Goal: Task Accomplishment & Management: Manage account settings

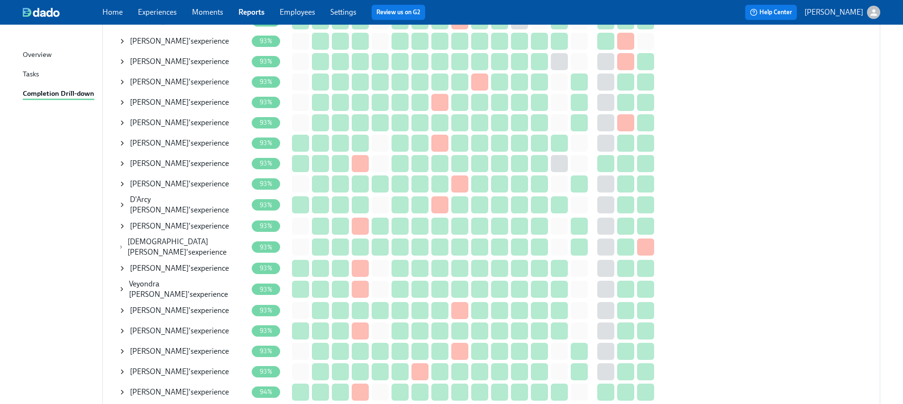
scroll to position [1117, 0]
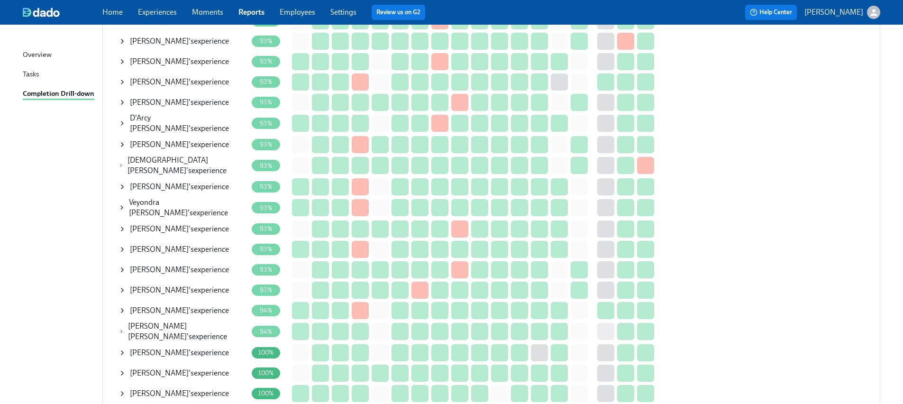
click at [174, 160] on span "[DEMOGRAPHIC_DATA][PERSON_NAME]" at bounding box center [168, 165] width 81 height 19
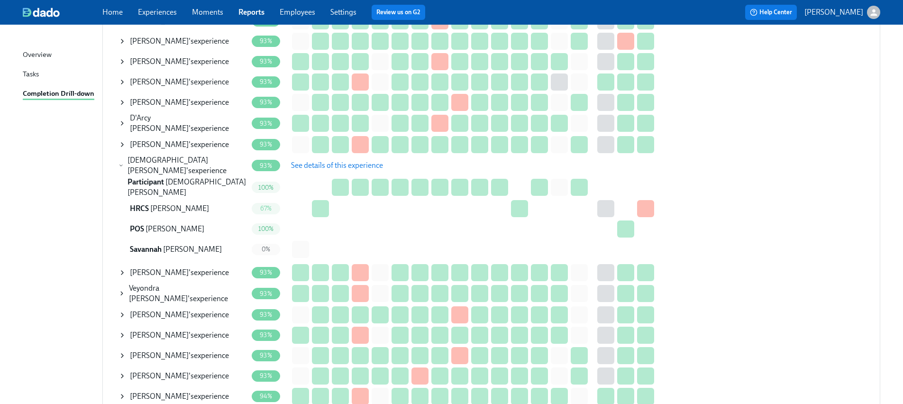
click at [331, 161] on span "See details of this experience" at bounding box center [337, 165] width 92 height 9
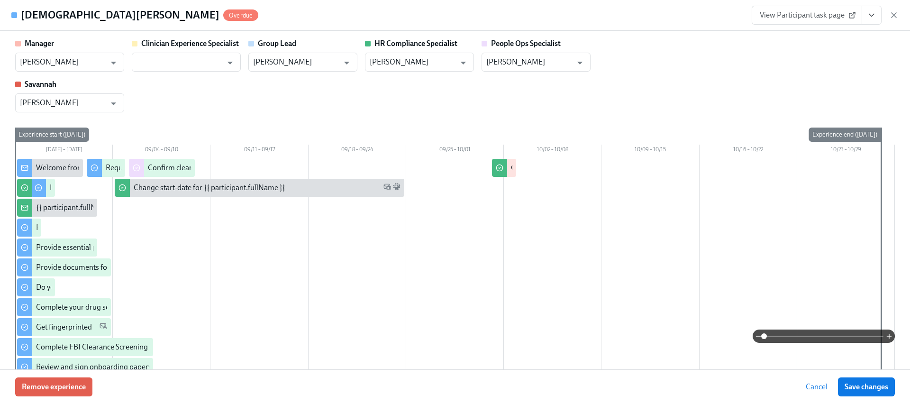
click at [868, 14] on icon "View task page" at bounding box center [871, 14] width 9 height 9
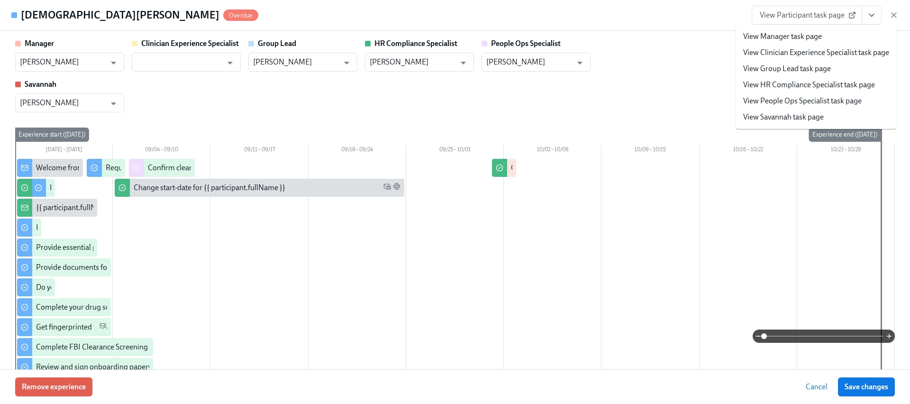
click at [784, 79] on li "View HR Compliance Specialist task page" at bounding box center [816, 85] width 161 height 16
click at [791, 85] on link "View HR Compliance Specialist task page" at bounding box center [809, 85] width 132 height 10
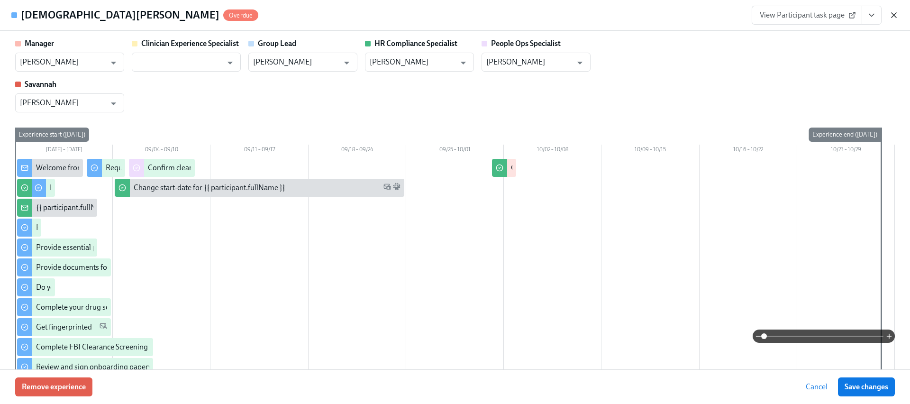
click at [893, 11] on icon "button" at bounding box center [894, 14] width 9 height 9
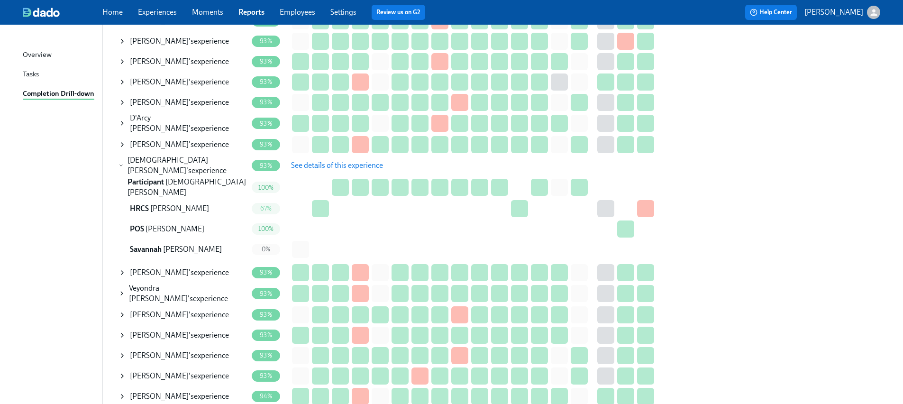
click at [317, 161] on span "See details of this experience" at bounding box center [337, 165] width 92 height 9
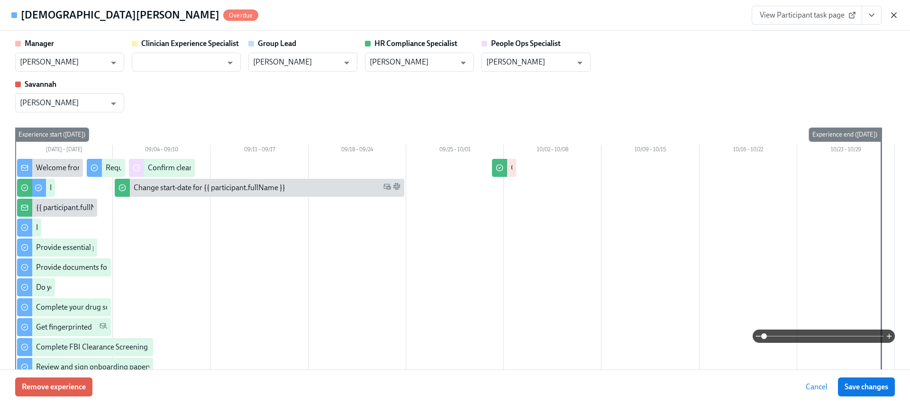
click at [891, 13] on icon "button" at bounding box center [894, 14] width 9 height 9
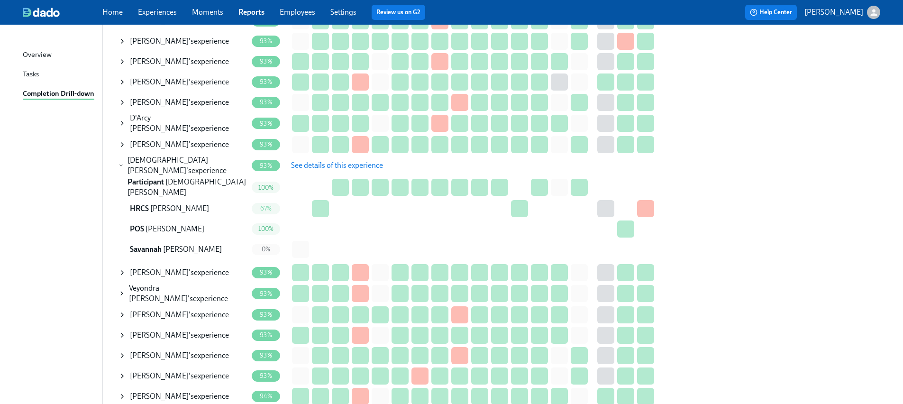
click at [122, 165] on icon at bounding box center [121, 165] width 2 height 1
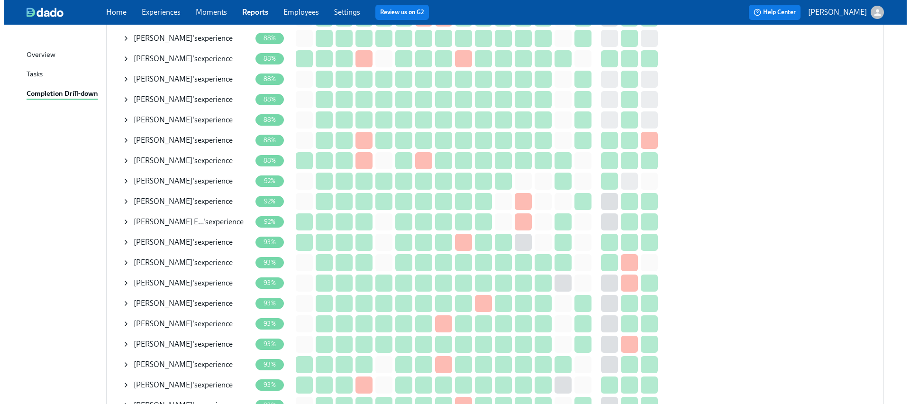
scroll to position [813, 0]
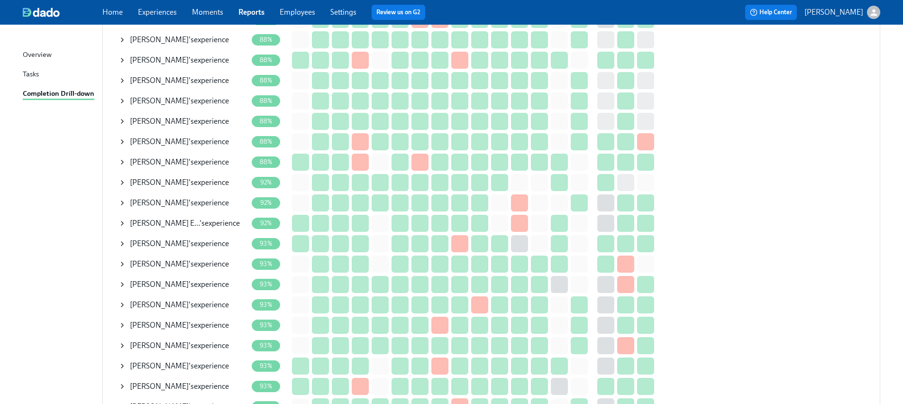
click at [162, 76] on span "Amanda LaBarrere" at bounding box center [159, 80] width 59 height 9
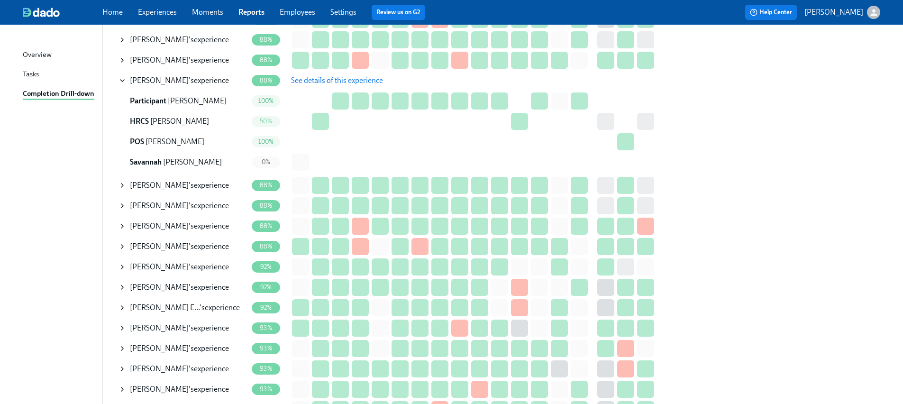
click at [344, 76] on span "See details of this experience" at bounding box center [337, 80] width 92 height 9
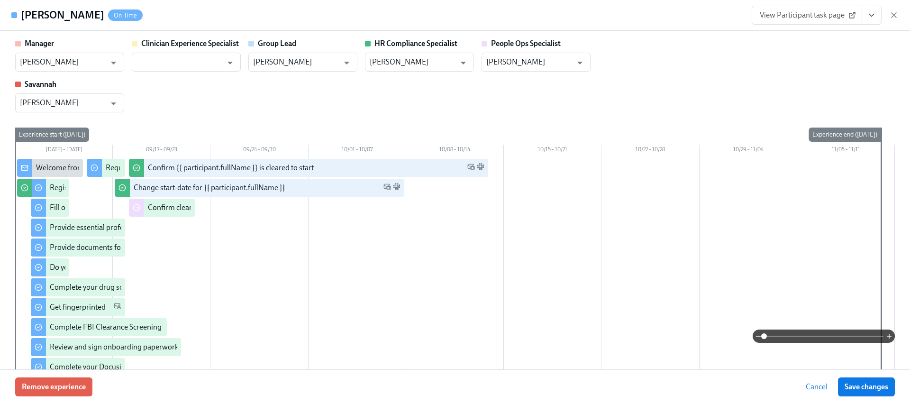
click at [878, 17] on button "View task page" at bounding box center [872, 15] width 20 height 19
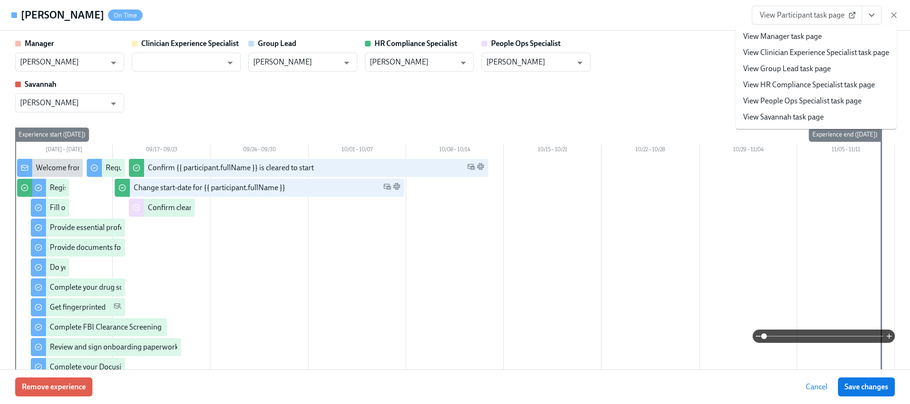
click at [782, 86] on link "View HR Compliance Specialist task page" at bounding box center [809, 85] width 132 height 10
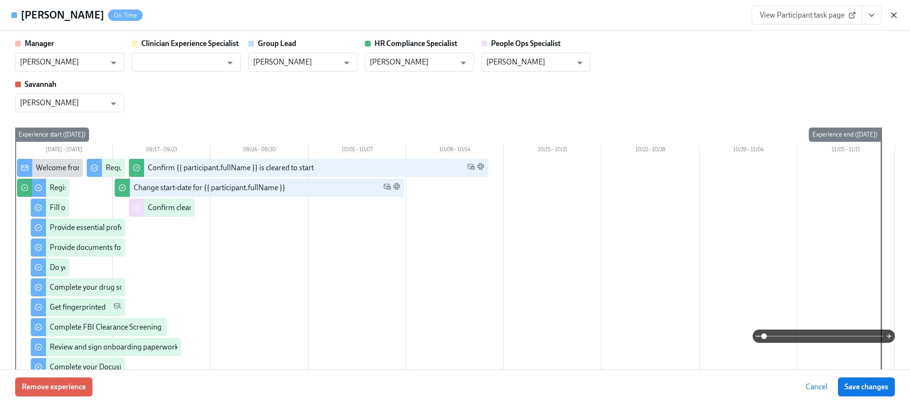
click at [896, 13] on icon "button" at bounding box center [894, 15] width 5 height 5
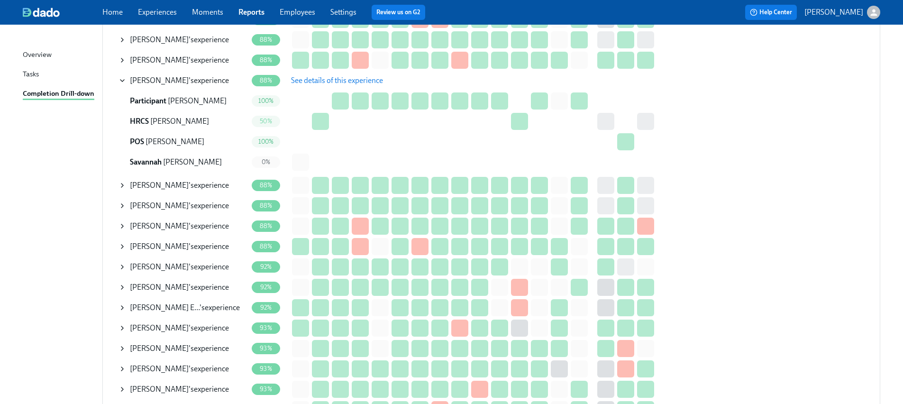
click at [124, 77] on icon at bounding box center [123, 81] width 8 height 8
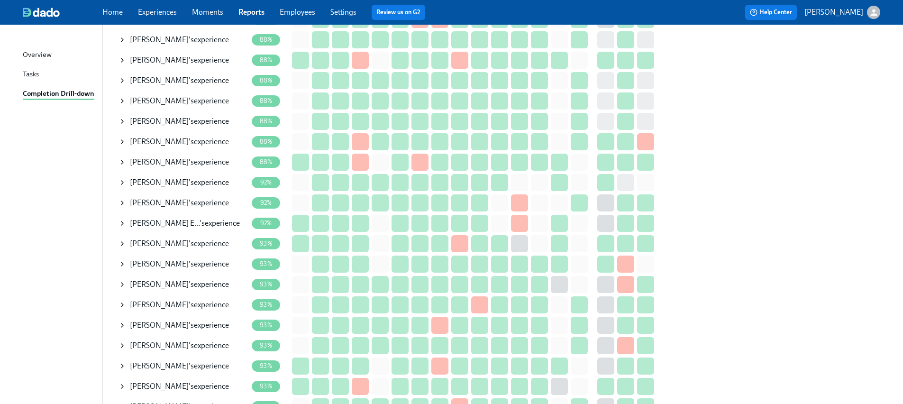
click at [121, 36] on icon at bounding box center [123, 40] width 8 height 8
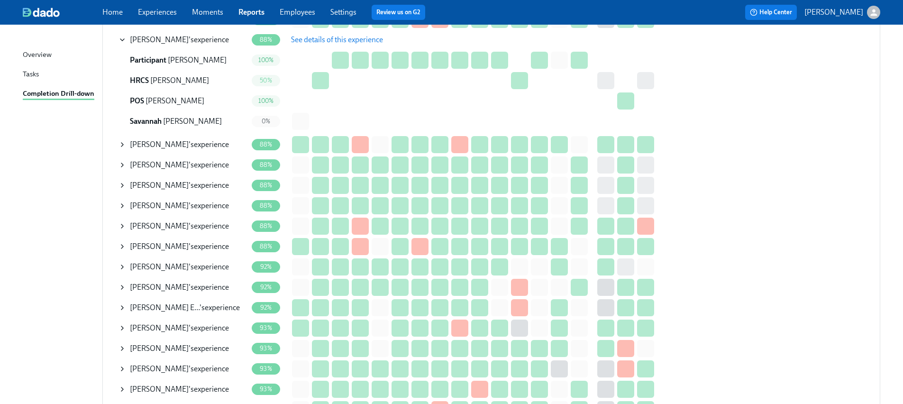
click at [332, 36] on span "See details of this experience" at bounding box center [337, 39] width 92 height 9
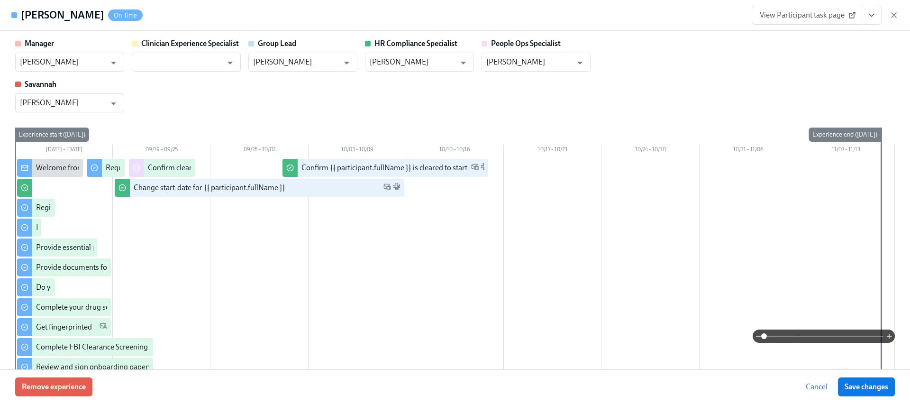
click at [873, 14] on icon "View task page" at bounding box center [871, 14] width 9 height 9
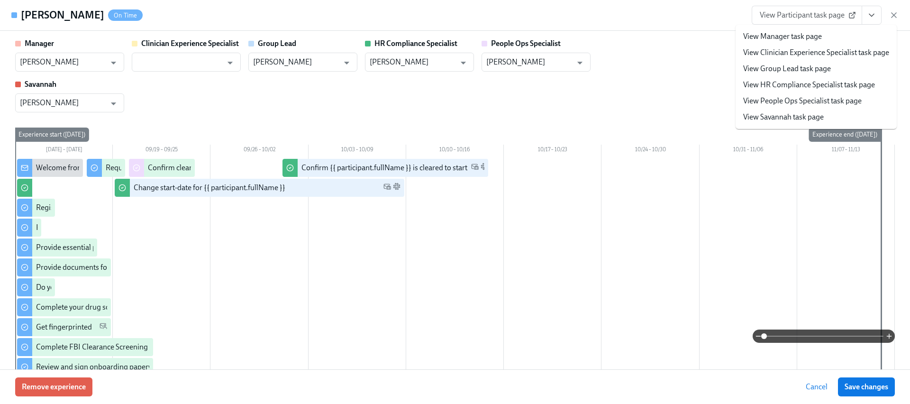
click at [826, 86] on link "View HR Compliance Specialist task page" at bounding box center [809, 85] width 132 height 10
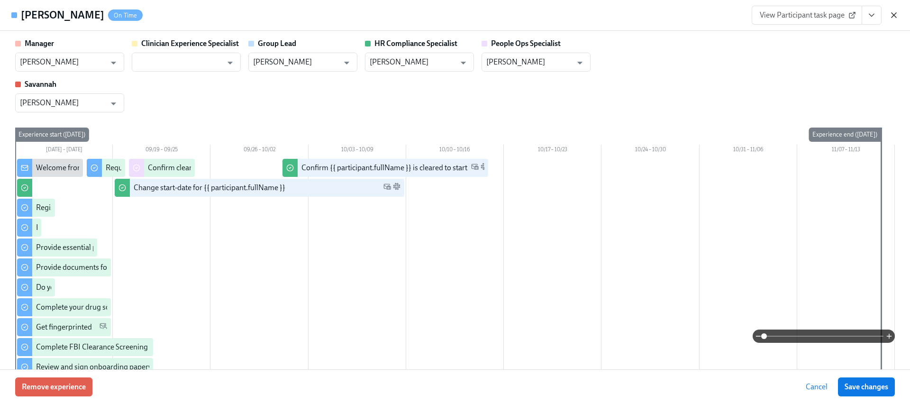
click at [892, 14] on icon "button" at bounding box center [894, 14] width 9 height 9
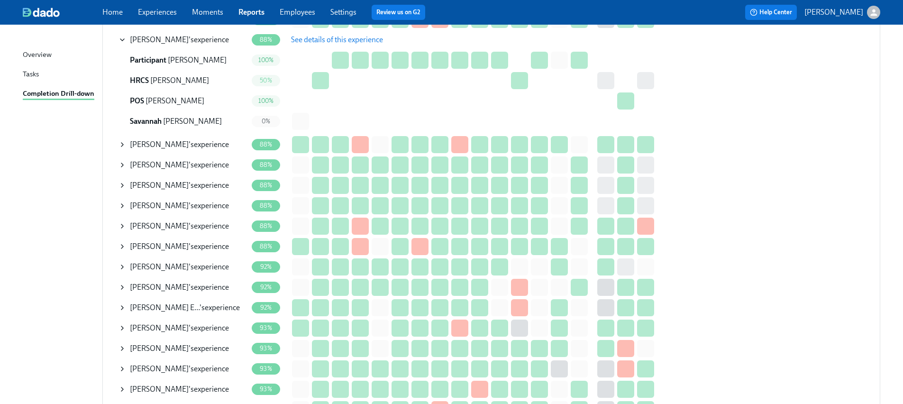
click at [120, 36] on icon at bounding box center [123, 40] width 8 height 8
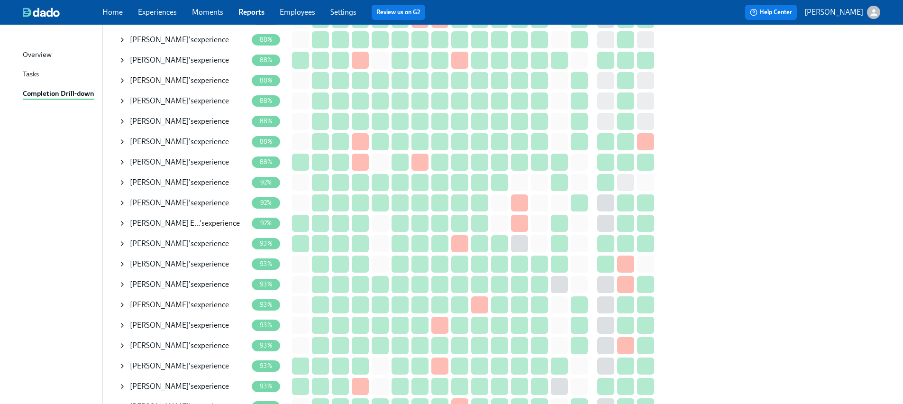
click at [163, 117] on span "Ashley Richter" at bounding box center [159, 121] width 59 height 9
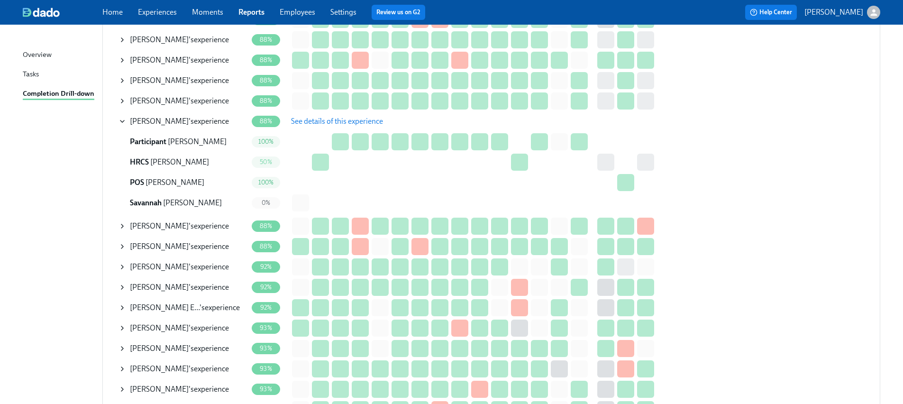
click at [340, 118] on span "See details of this experience" at bounding box center [337, 121] width 92 height 9
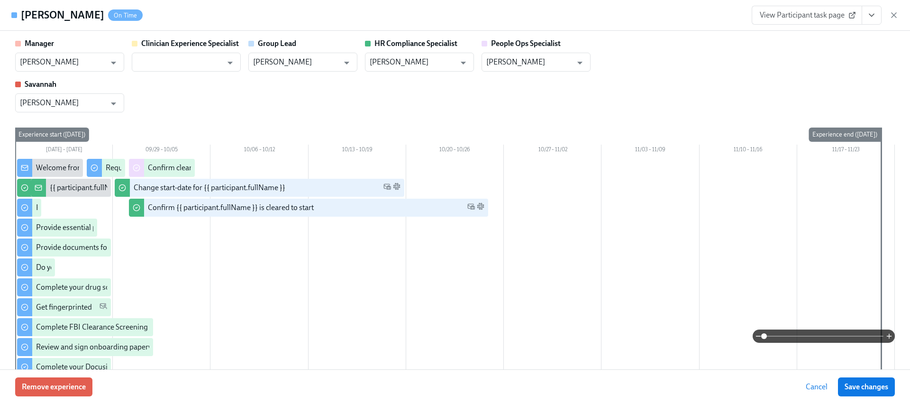
click at [878, 13] on button "View task page" at bounding box center [872, 15] width 20 height 19
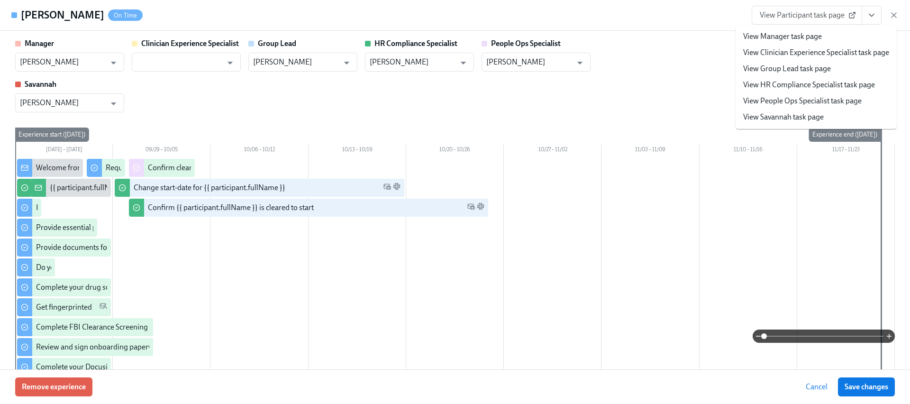
click at [785, 87] on link "View HR Compliance Specialist task page" at bounding box center [809, 85] width 132 height 10
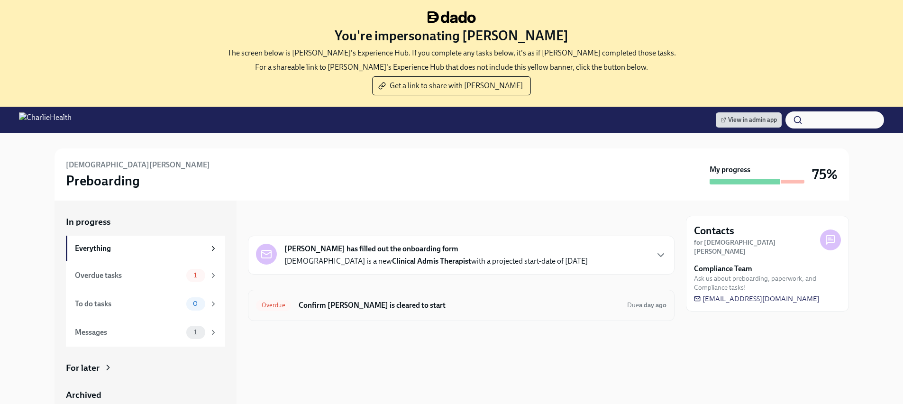
click at [376, 309] on h6 "Confirm Christian Kraidman is cleared to start" at bounding box center [459, 305] width 321 height 10
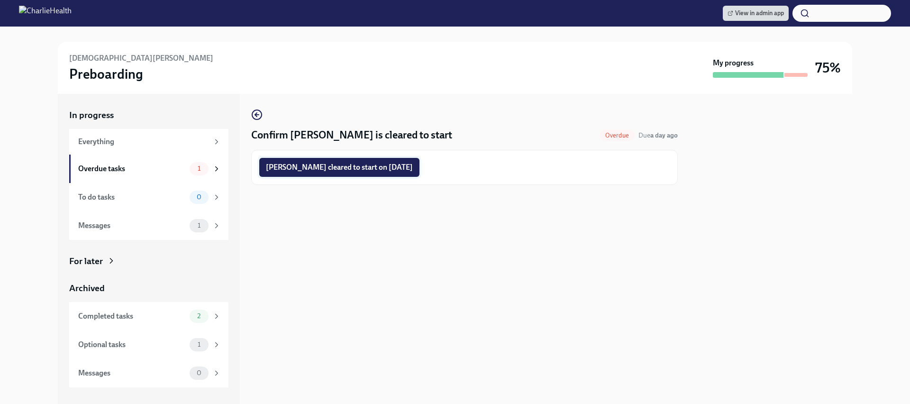
click at [363, 169] on span "Christian Kraidman cleared to start on 10/06/2025" at bounding box center [339, 167] width 147 height 9
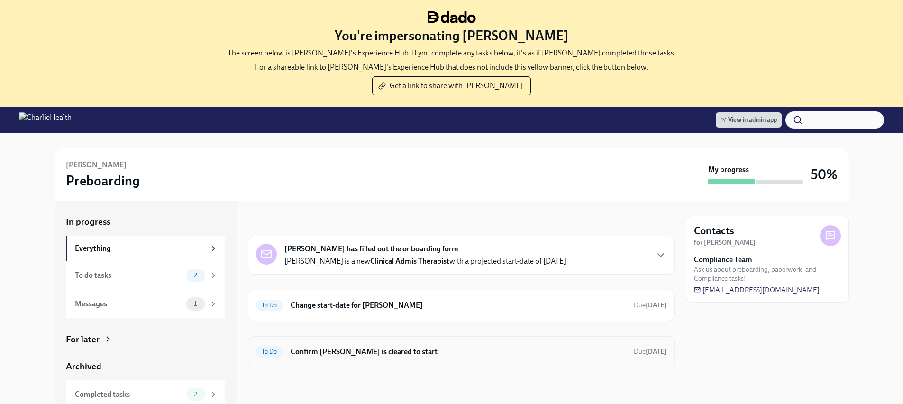
click at [399, 354] on h6 "Confirm Amanda LaBarrere is cleared to start" at bounding box center [459, 352] width 336 height 10
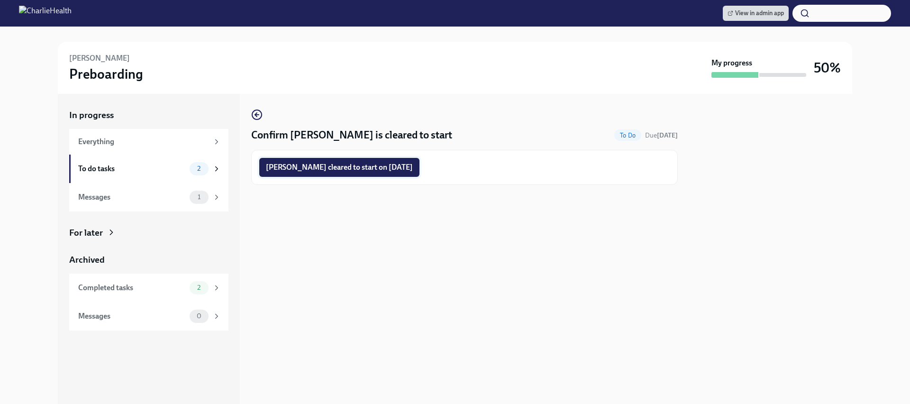
click at [374, 171] on span "Amanda LaBarrere cleared to start on 10/06/2025" at bounding box center [339, 167] width 147 height 9
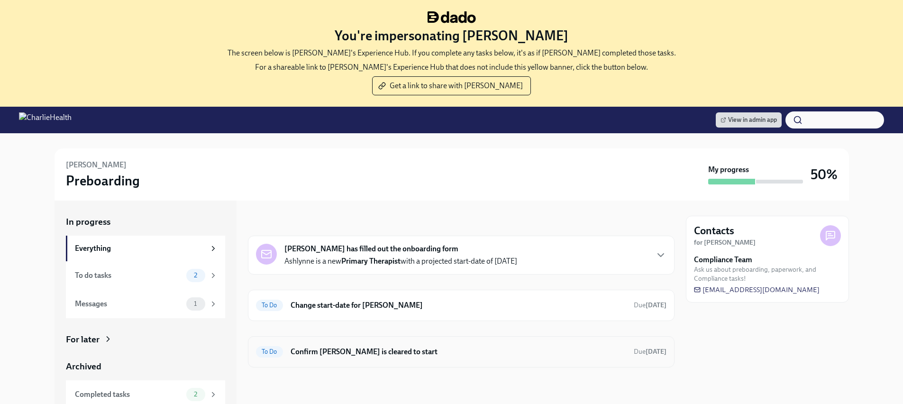
click at [432, 345] on div "To Do Confirm Ashlynne Acosta is cleared to start Due in 13 days" at bounding box center [461, 351] width 411 height 15
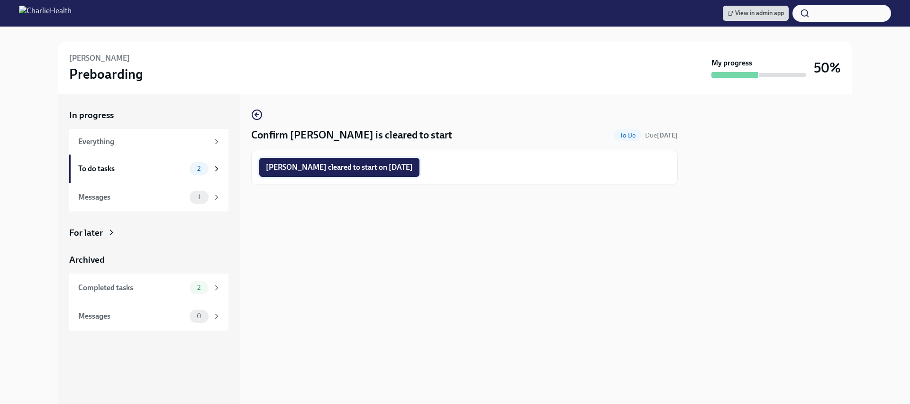
click at [407, 163] on span "Ashlynne Acosta cleared to start on 10/06/2025" at bounding box center [339, 167] width 147 height 9
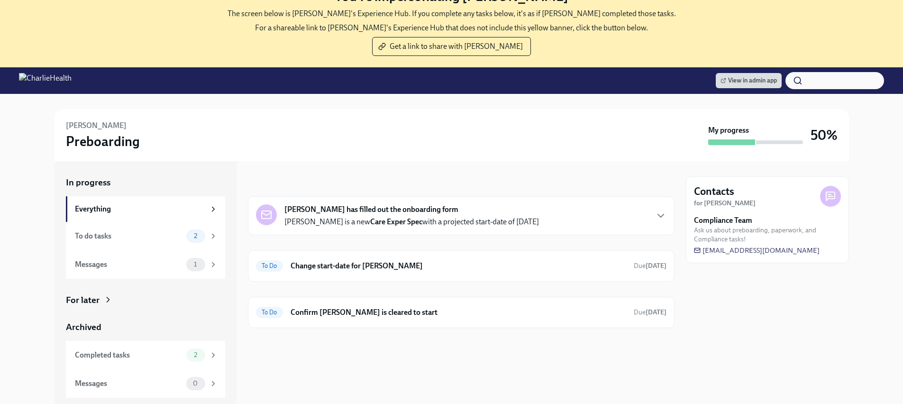
scroll to position [51, 0]
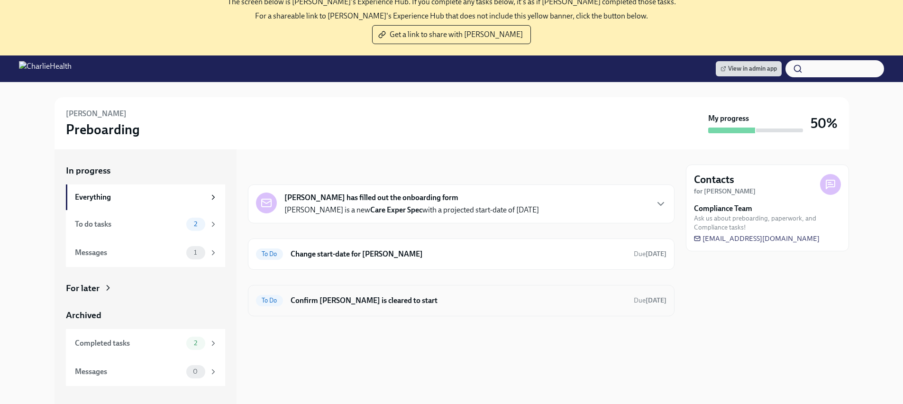
click at [395, 300] on h6 "Confirm Ashley Richter is cleared to start" at bounding box center [459, 300] width 336 height 10
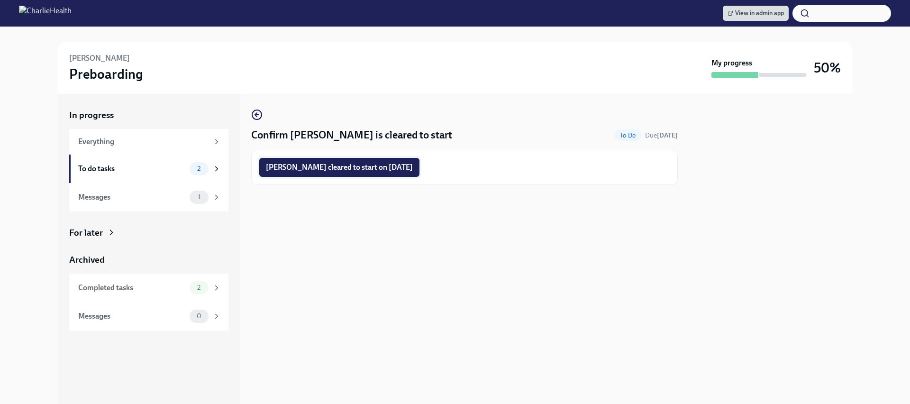
click at [395, 172] on button "Ashley Richter cleared to start on 10/06/2025" at bounding box center [339, 167] width 160 height 19
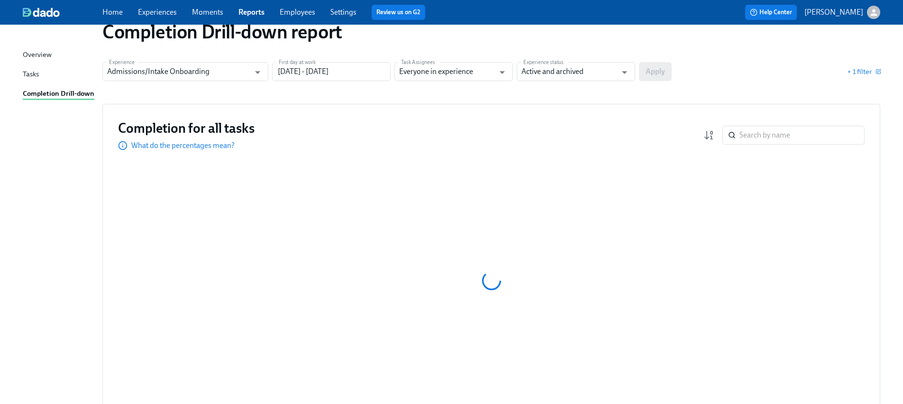
scroll to position [33, 0]
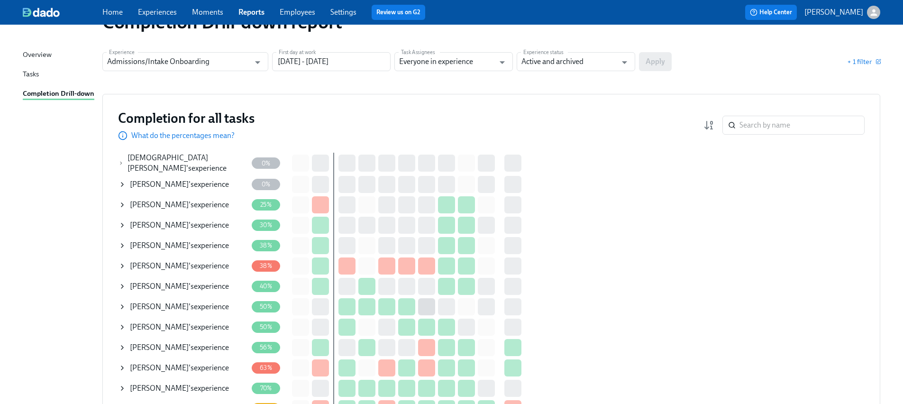
click at [171, 305] on span "[PERSON_NAME]" at bounding box center [159, 306] width 59 height 9
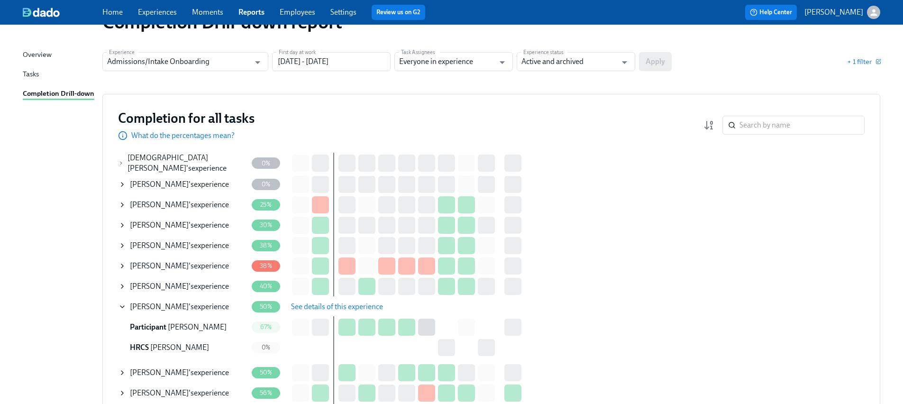
click at [321, 303] on span "See details of this experience" at bounding box center [337, 306] width 92 height 9
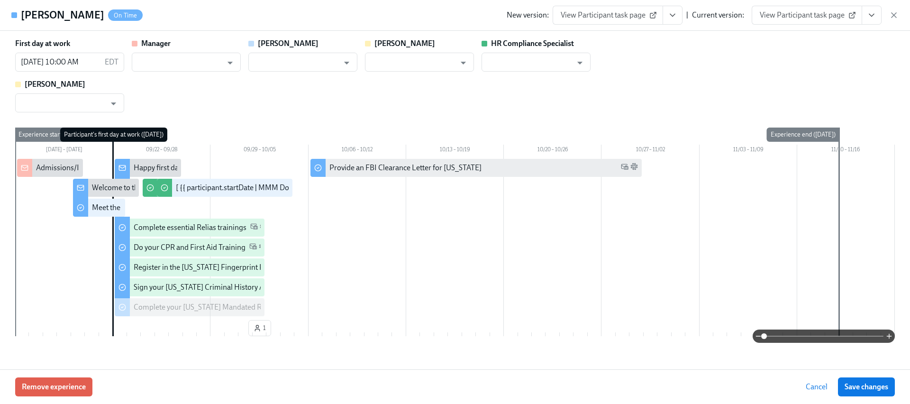
type input "Will McKenna"
type input "Annie Thacker"
type input "Chelsey Mendoza"
type input "Olivia Dietrich"
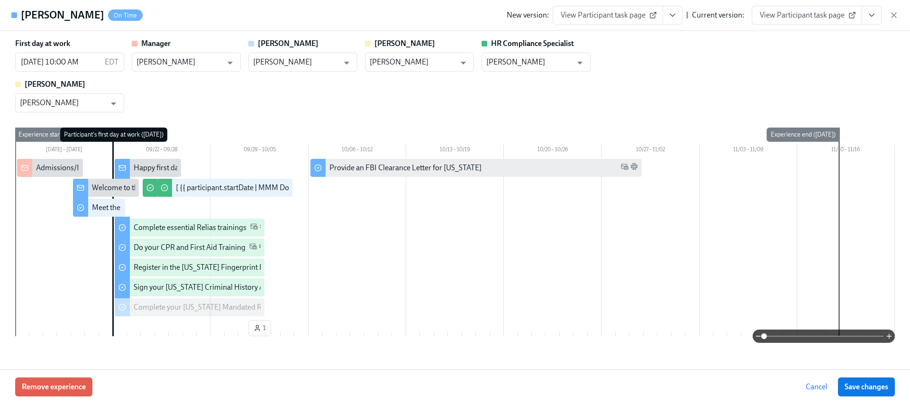
click at [870, 14] on icon "View task page" at bounding box center [872, 15] width 5 height 2
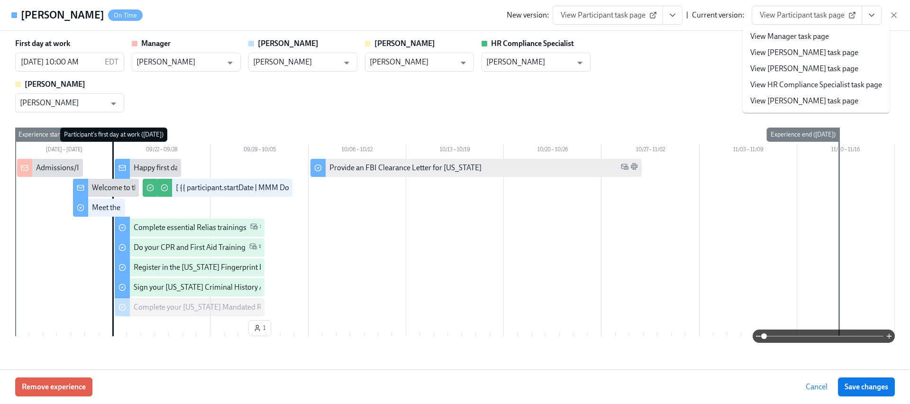
click at [793, 85] on link "View HR Compliance Specialist task page" at bounding box center [817, 85] width 132 height 10
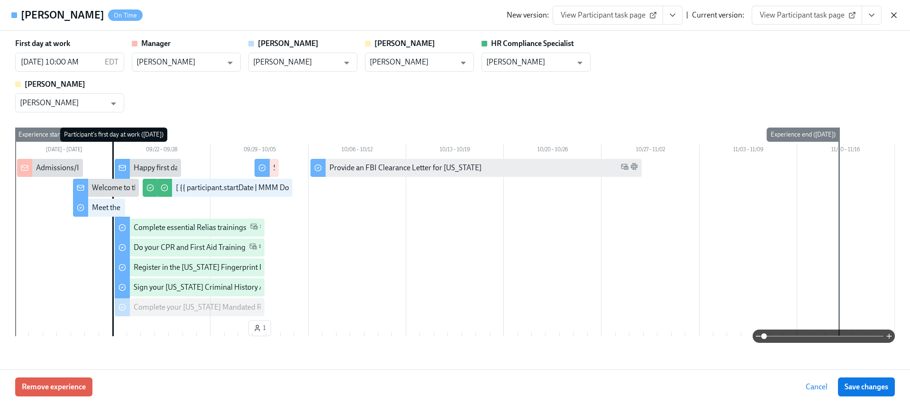
click at [898, 12] on icon "button" at bounding box center [894, 14] width 9 height 9
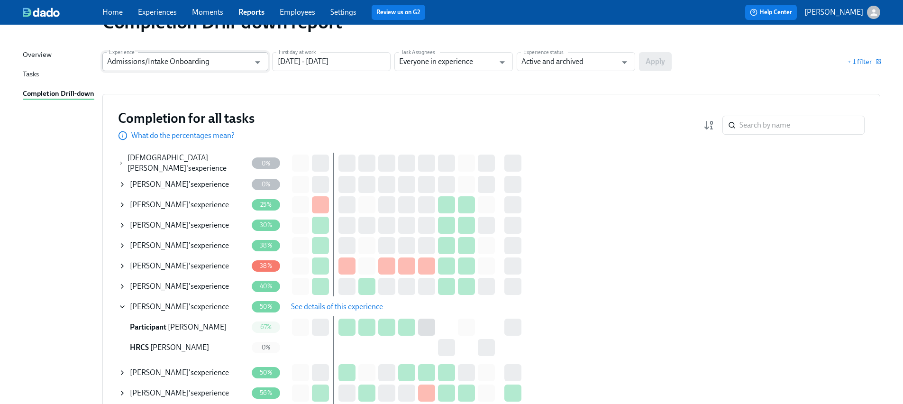
click at [200, 58] on input "Admissions/Intake Onboarding" at bounding box center [178, 61] width 143 height 19
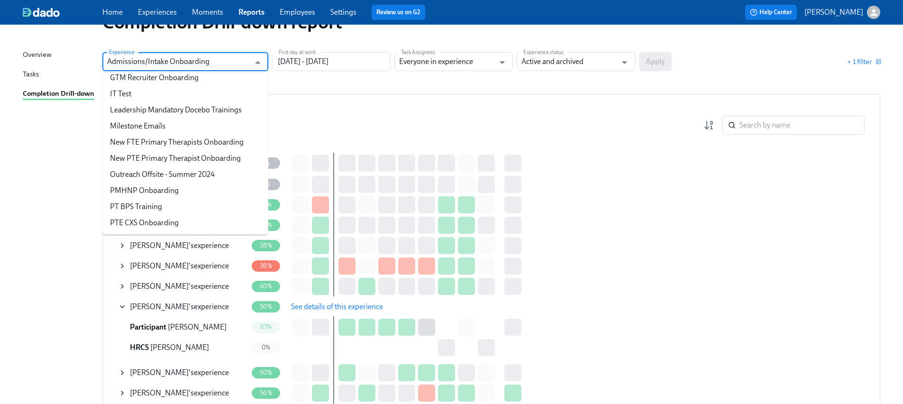
scroll to position [431, 0]
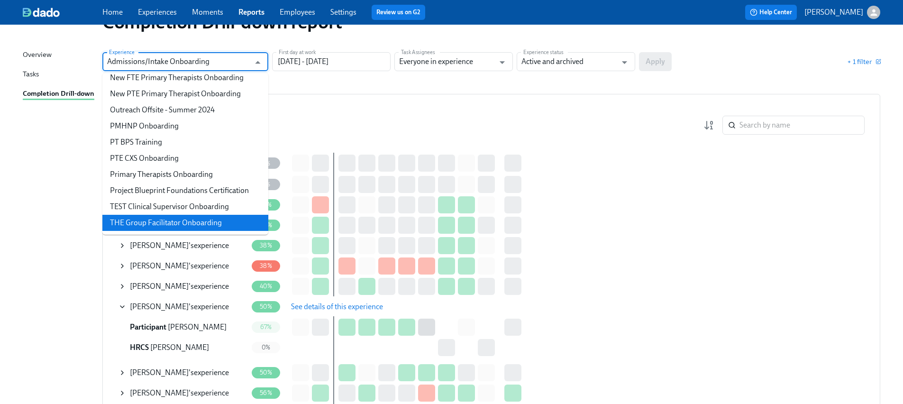
click at [181, 220] on li "THE Group Facilitator Onboarding" at bounding box center [185, 223] width 166 height 16
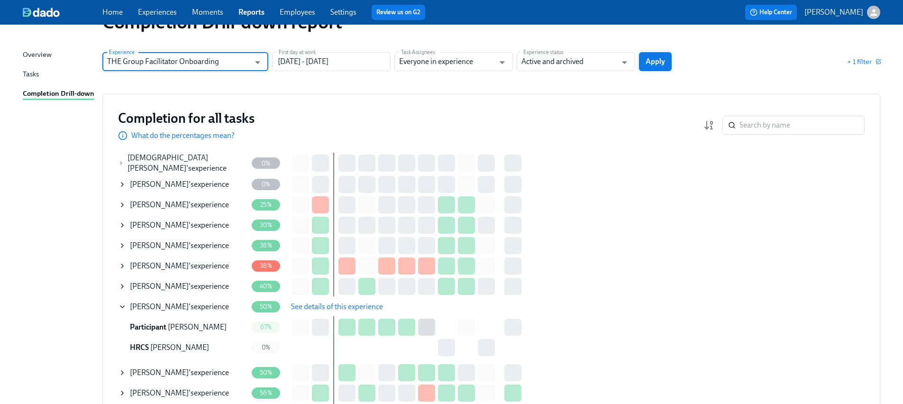
click at [659, 64] on span "Apply" at bounding box center [655, 61] width 19 height 9
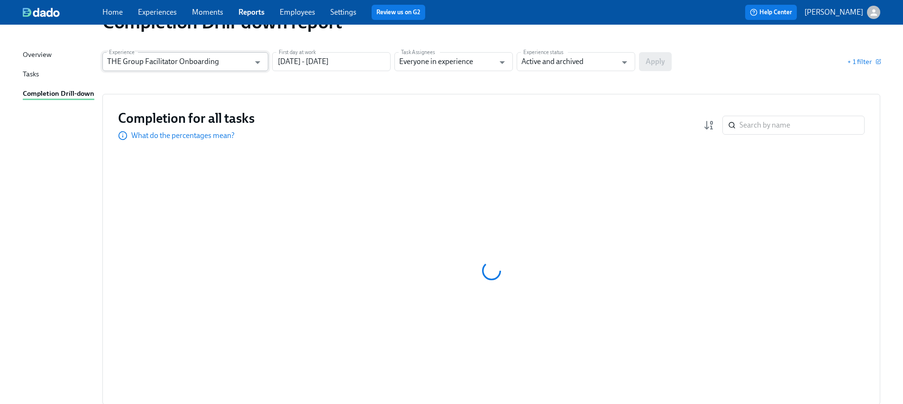
click at [213, 66] on input "THE Group Facilitator Onboarding" at bounding box center [178, 61] width 143 height 19
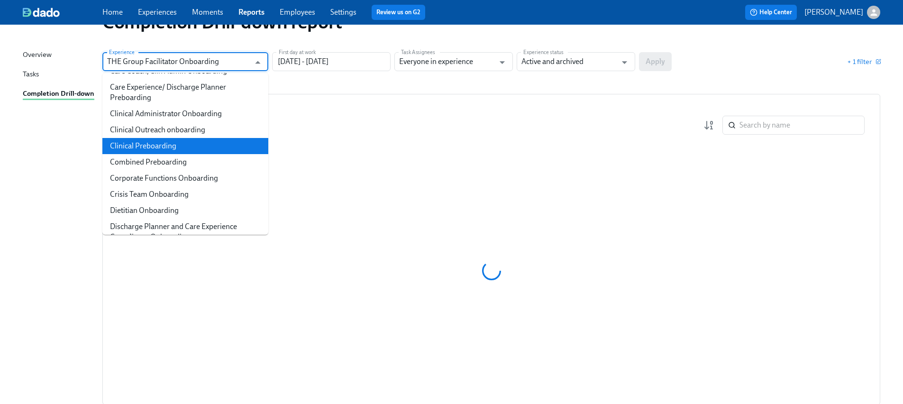
scroll to position [170, 0]
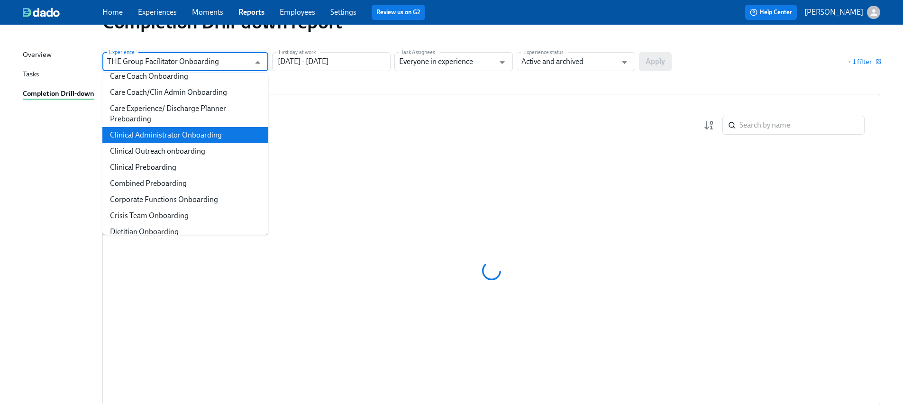
click at [184, 131] on li "Clinical Administrator Onboarding" at bounding box center [185, 135] width 166 height 16
type input "Clinical Administrator Onboarding"
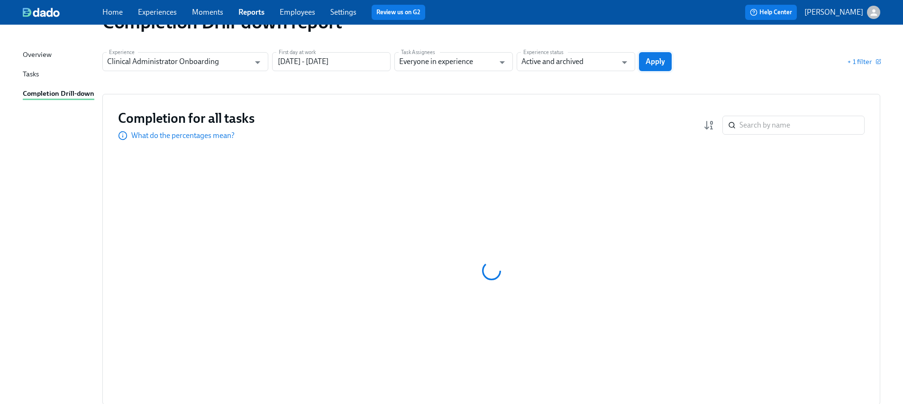
click at [660, 61] on span "Apply" at bounding box center [655, 61] width 19 height 9
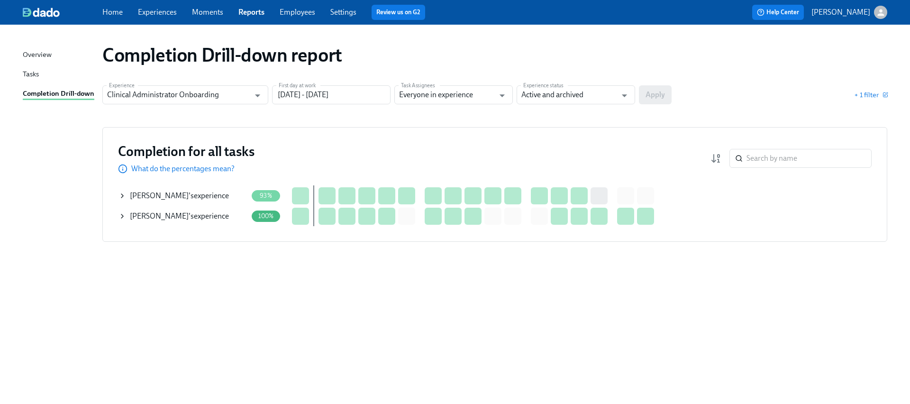
click at [124, 194] on icon at bounding box center [123, 196] width 8 height 8
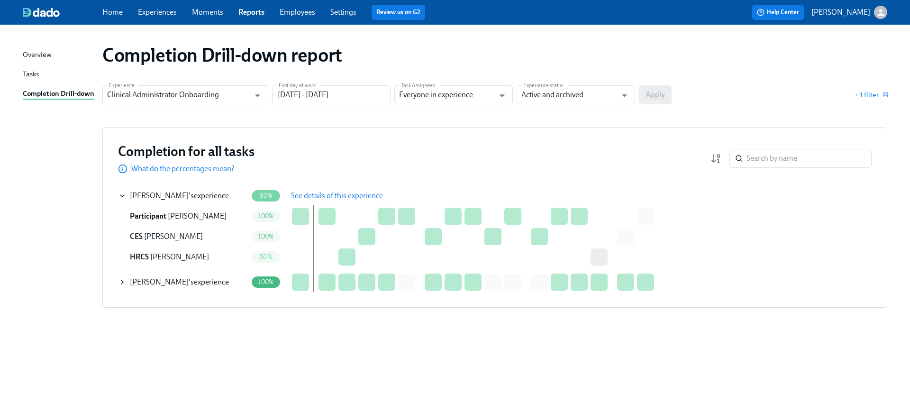
click at [314, 194] on span "See details of this experience" at bounding box center [337, 195] width 92 height 9
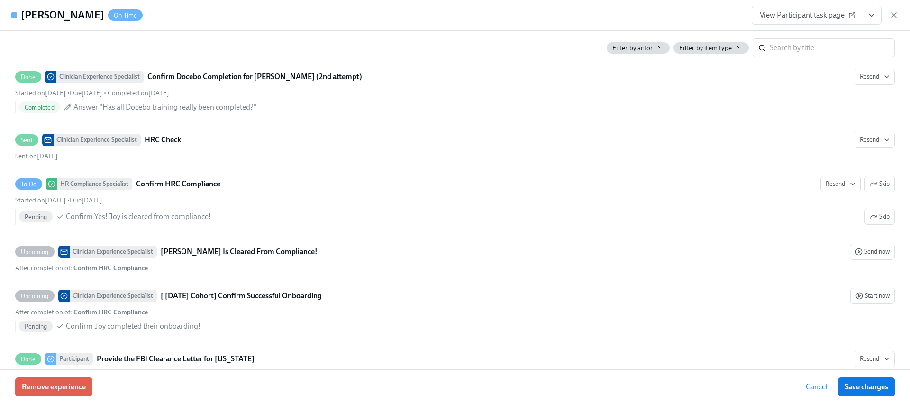
scroll to position [1670, 0]
click at [866, 16] on button "View task page" at bounding box center [872, 15] width 20 height 19
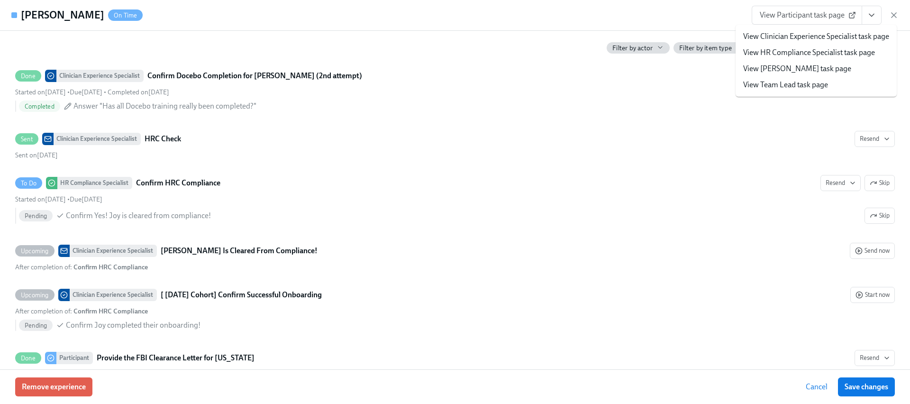
click at [803, 54] on link "View HR Compliance Specialist task page" at bounding box center [809, 52] width 132 height 10
